Goal: Information Seeking & Learning: Learn about a topic

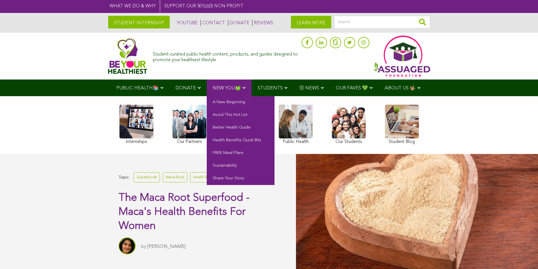
click at [229, 91] on link "NEW YOU🍏" at bounding box center [229, 88] width 45 height 17
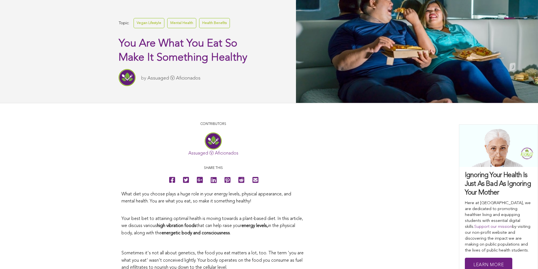
scroll to position [56, 0]
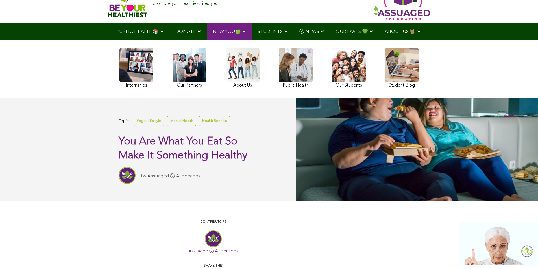
click at [137, 60] on link at bounding box center [136, 68] width 34 height 41
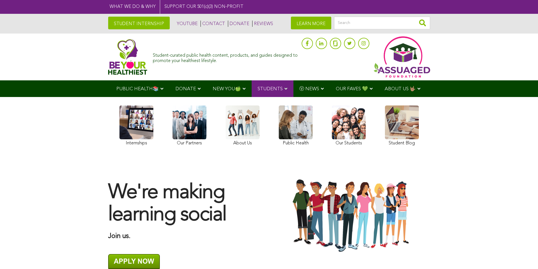
click at [322, 26] on link "LEARN MORE" at bounding box center [311, 23] width 40 height 13
